Goal: Task Accomplishment & Management: Manage account settings

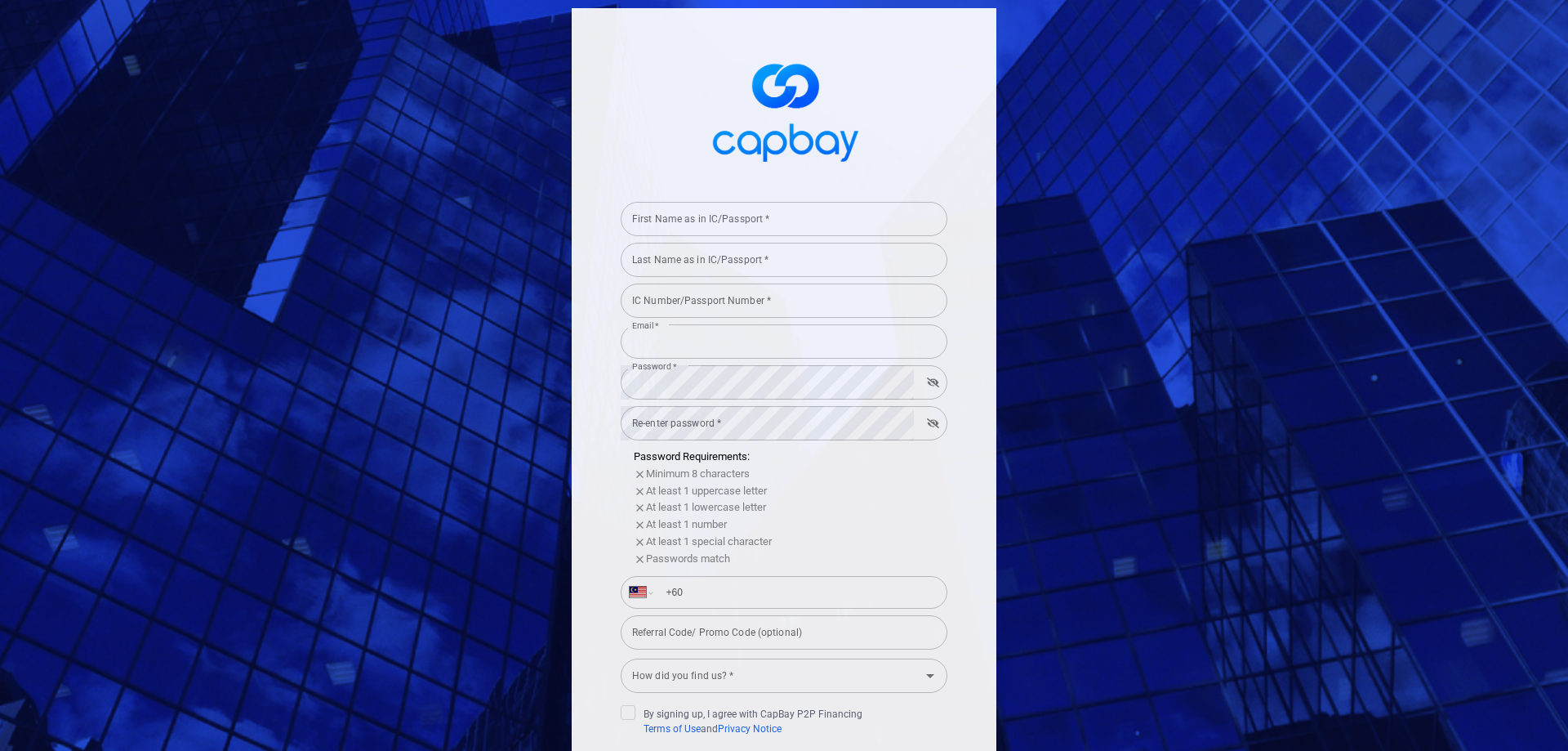
select select "MY"
type input "bschew1234@gmail.com"
click at [966, 132] on div "First Name as in IC/Passport * First Name as in IC/Passport * Last Name as in I…" at bounding box center [783, 453] width 425 height 889
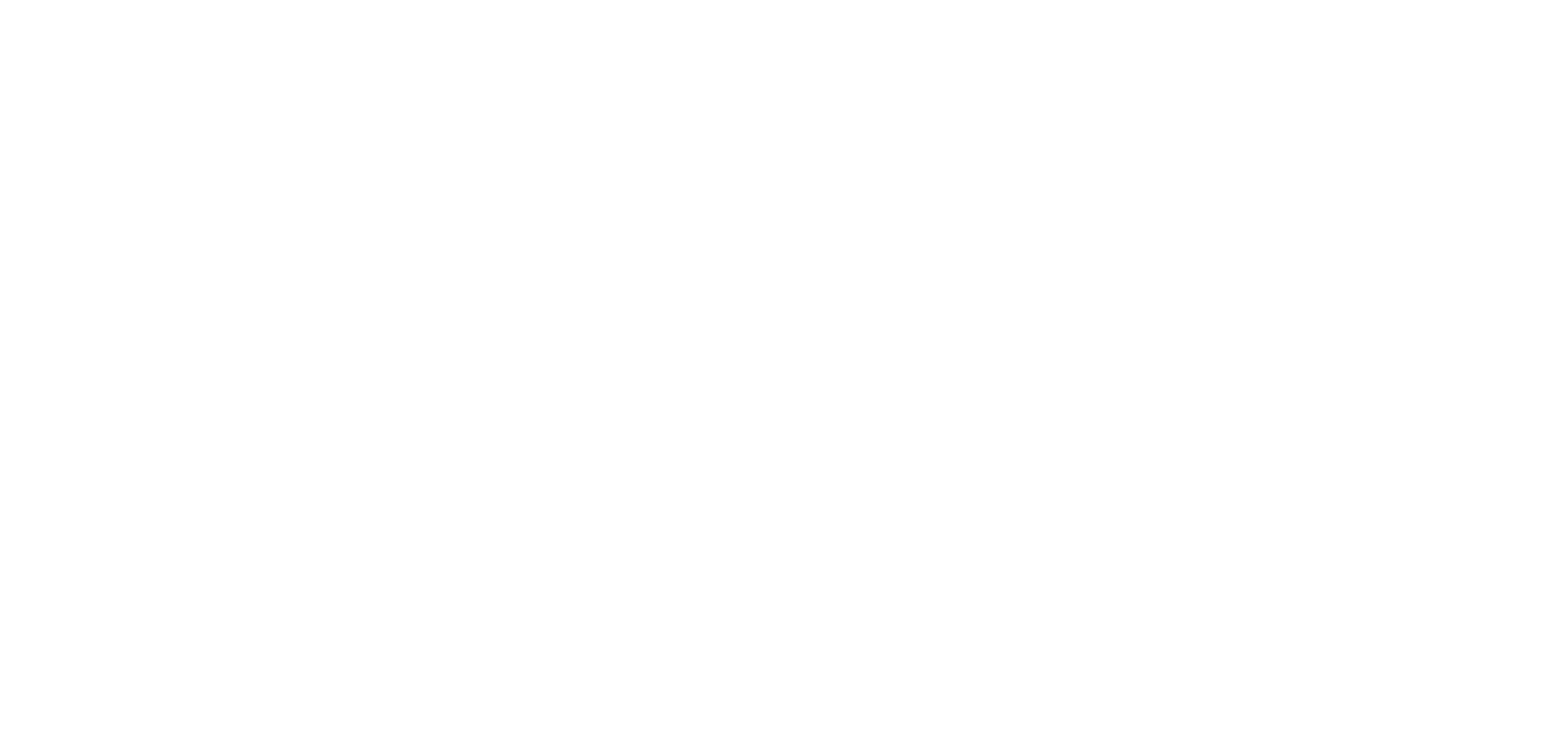
select select "MY"
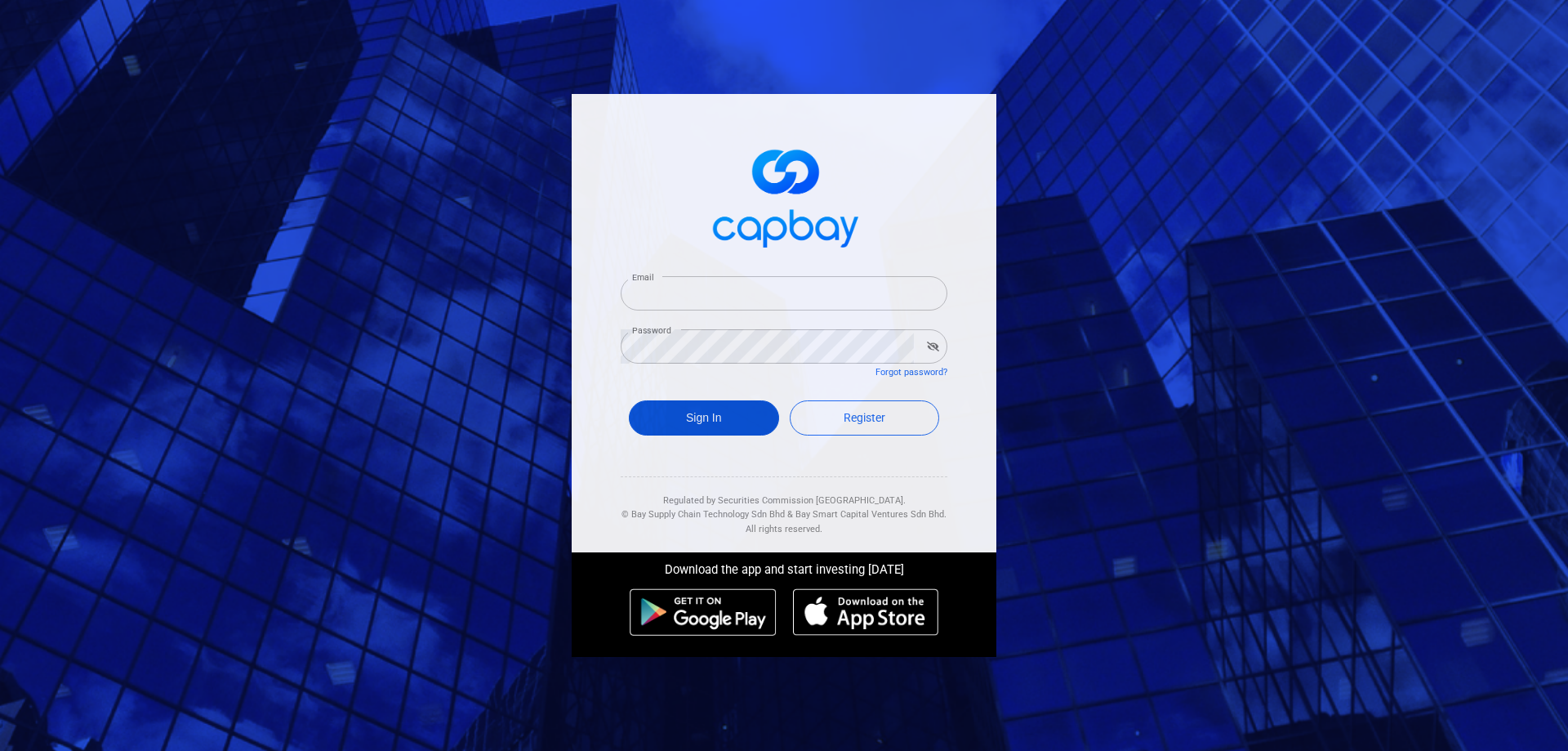
type input "[EMAIL_ADDRESS][DOMAIN_NAME]"
click at [713, 420] on button "Sign In" at bounding box center [704, 417] width 150 height 35
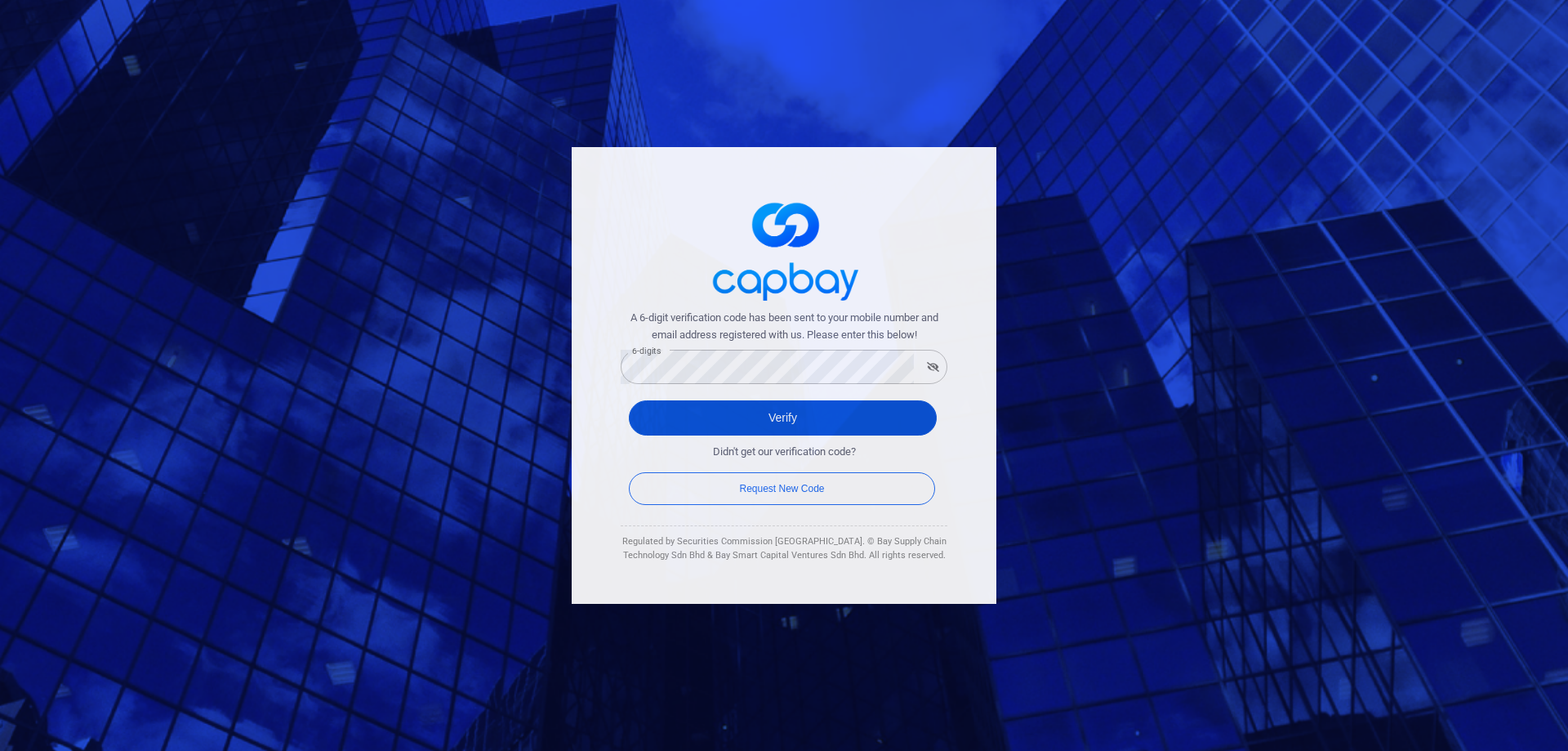
click at [648, 414] on button "Verify" at bounding box center [783, 417] width 308 height 35
